Goal: Information Seeking & Learning: Understand process/instructions

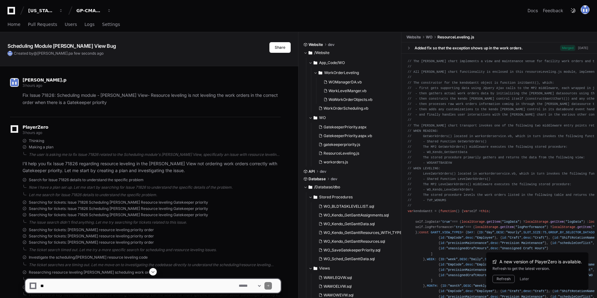
click at [152, 274] on span at bounding box center [152, 272] width 5 height 5
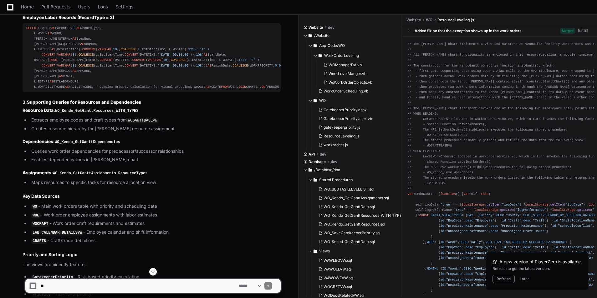
scroll to position [1827, 0]
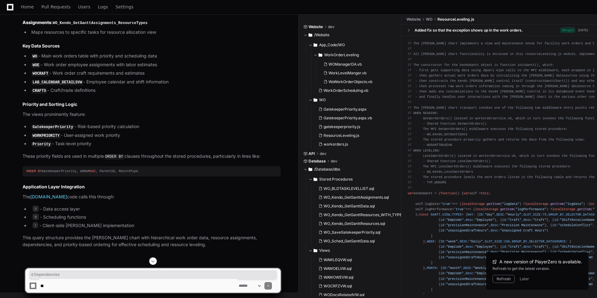
drag, startPoint x: 136, startPoint y: 171, endPoint x: 144, endPoint y: 174, distance: 8.8
drag, startPoint x: 72, startPoint y: 153, endPoint x: 172, endPoint y: 151, distance: 99.5
click at [172, 60] on li "WO - Main work orders table with priority and scheduling data" at bounding box center [154, 57] width 251 height 8
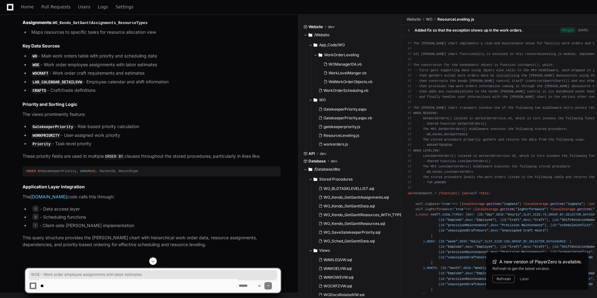
drag, startPoint x: 51, startPoint y: 161, endPoint x: 166, endPoint y: 159, distance: 115.4
click at [166, 69] on li "WOE - Work order employee assignments with labor estimates" at bounding box center [154, 65] width 251 height 8
drag, startPoint x: 123, startPoint y: 170, endPoint x: 174, endPoint y: 167, distance: 51.4
click at [174, 77] on li "WOCRAFT - Work order craft requirements and estimates" at bounding box center [154, 74] width 251 height 8
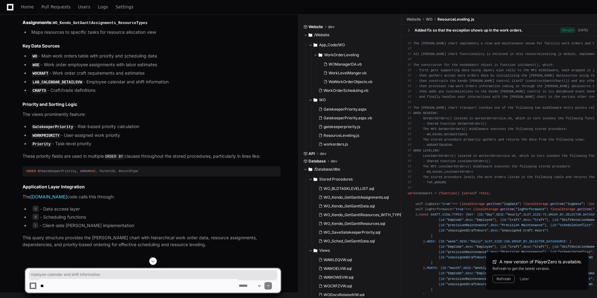
drag, startPoint x: 85, startPoint y: 116, endPoint x: 174, endPoint y: 116, distance: 88.5
click at [174, 86] on li "LAB_CALENDAR_DETAILSVW - Employee calendar and shift information" at bounding box center [154, 83] width 251 height 8
drag, startPoint x: 174, startPoint y: 116, endPoint x: 121, endPoint y: 113, distance: 53.3
click at [164, 94] on li "CRAFTS - Craft/trade definitions" at bounding box center [154, 91] width 251 height 8
drag, startPoint x: 84, startPoint y: 114, endPoint x: 171, endPoint y: 114, distance: 87.6
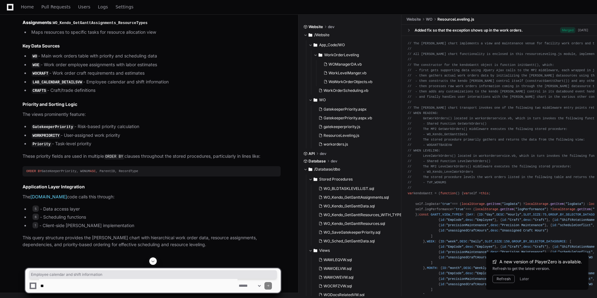
click at [171, 86] on li "LAB_CALENDAR_DETAILSVW - Employee calendar and shift information" at bounding box center [154, 83] width 251 height 8
click at [520, 278] on button "Later" at bounding box center [524, 279] width 9 height 5
click at [522, 277] on div "**********" at bounding box center [298, 278] width 597 height 41
